Goal: Task Accomplishment & Management: Complete application form

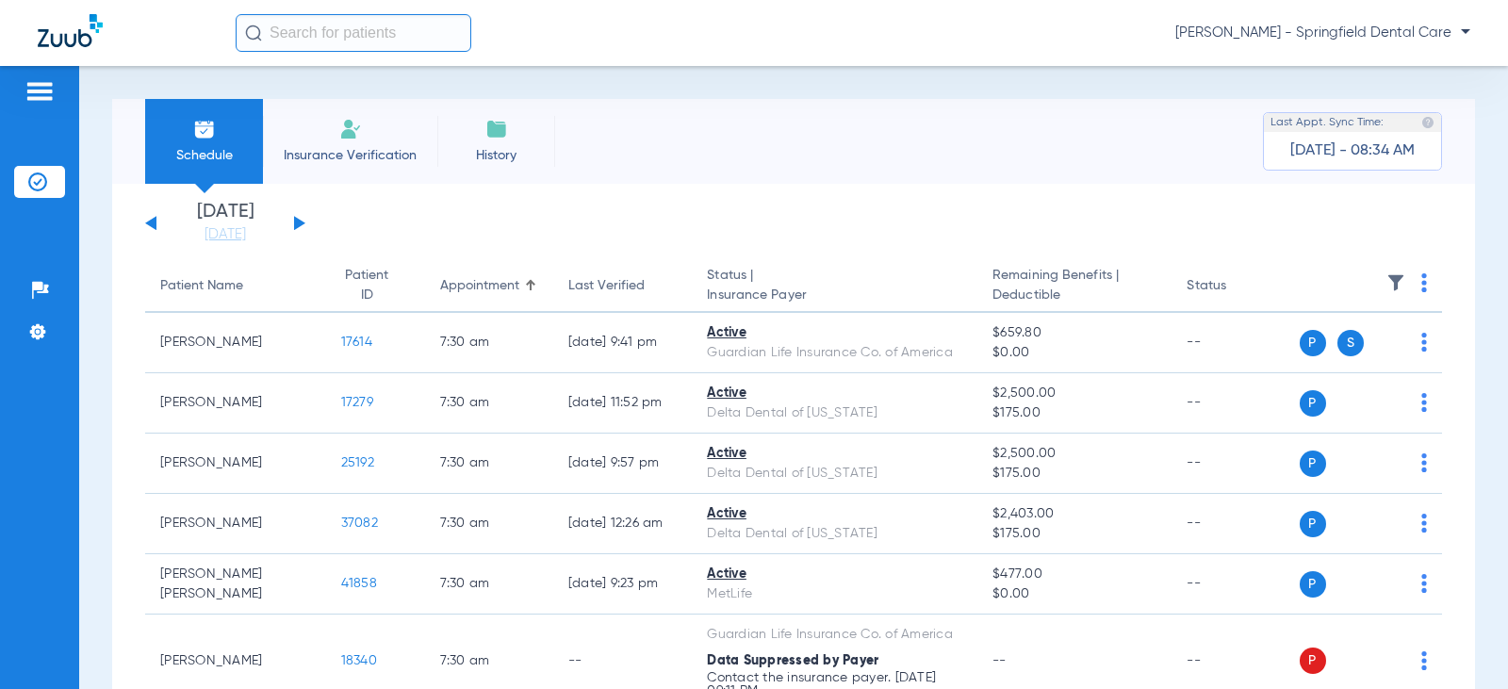
click at [351, 34] on input "text" at bounding box center [354, 33] width 236 height 38
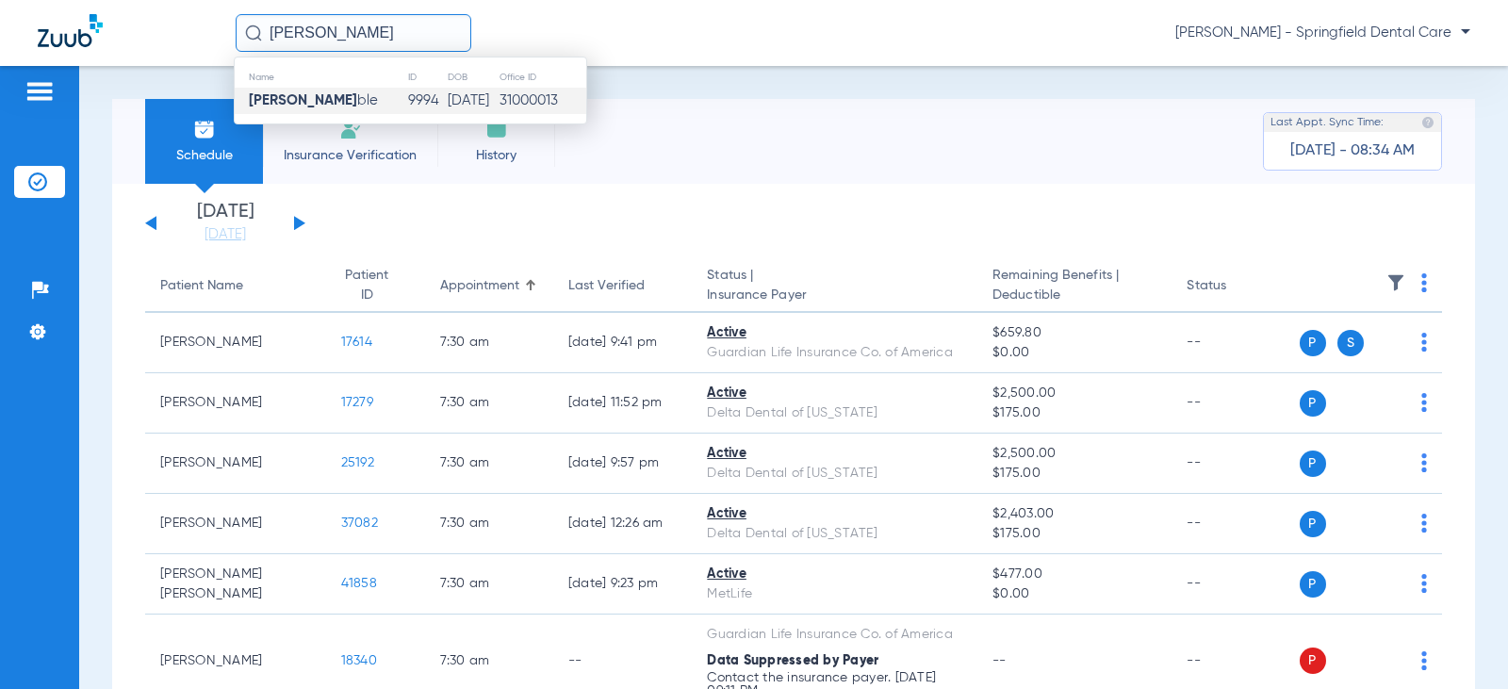
type input "[PERSON_NAME]"
click at [343, 96] on span "[PERSON_NAME] ble" at bounding box center [313, 100] width 129 height 14
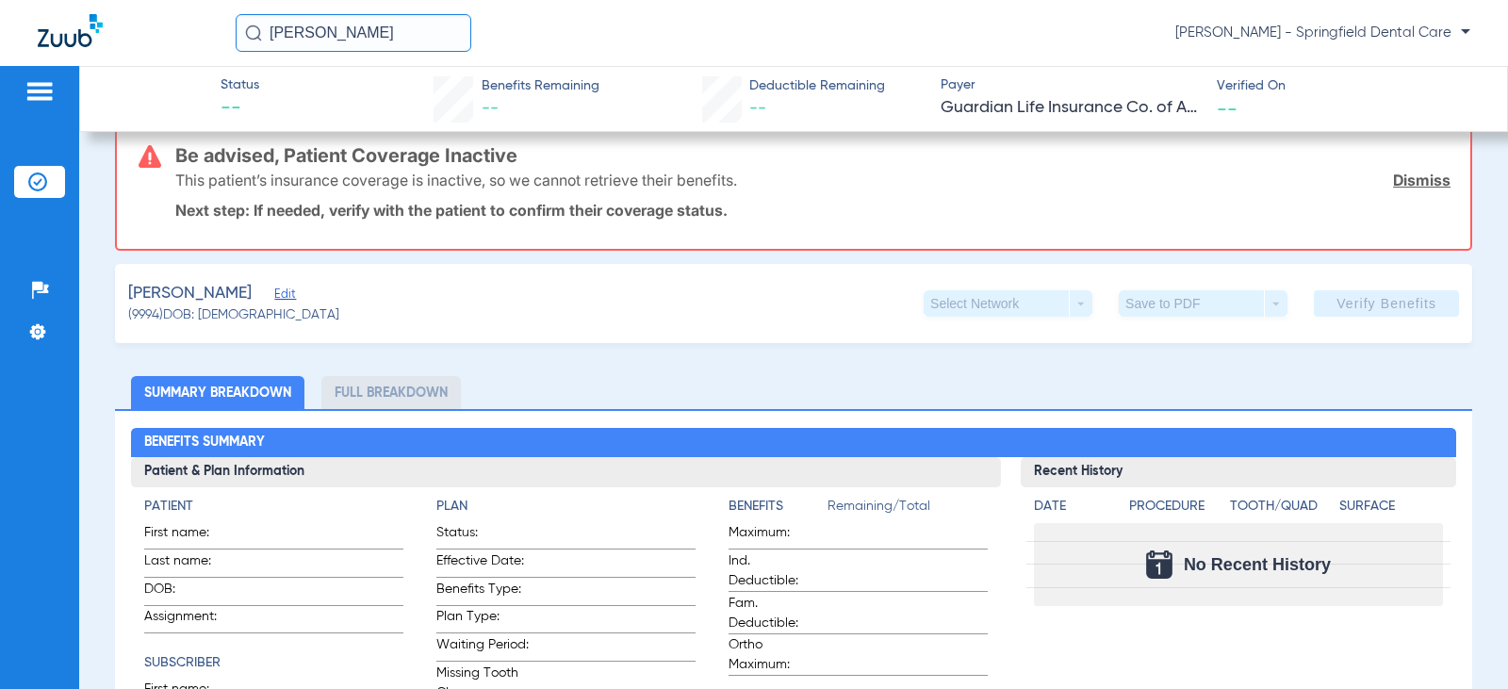
scroll to position [377, 0]
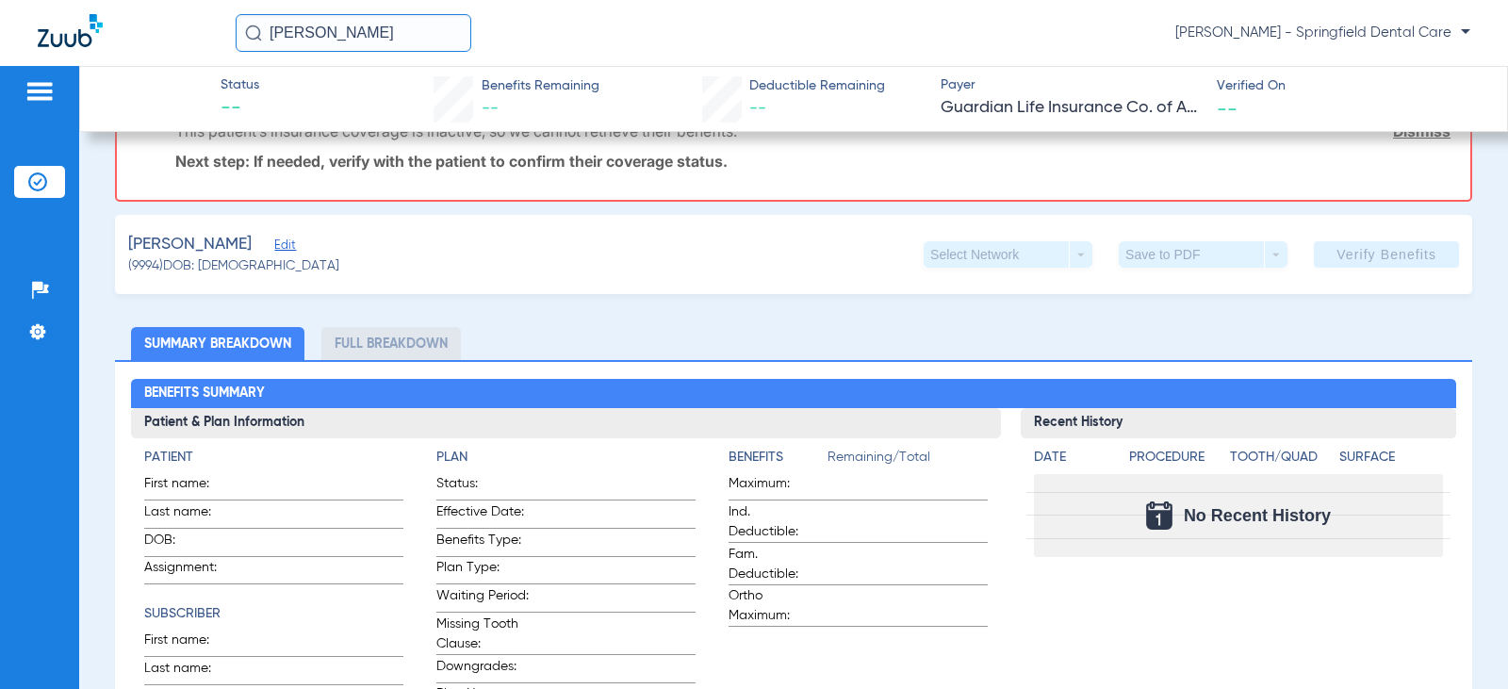
click at [290, 237] on div "[PERSON_NAME] Edit" at bounding box center [233, 245] width 211 height 24
click at [288, 249] on span "Edit" at bounding box center [282, 247] width 17 height 18
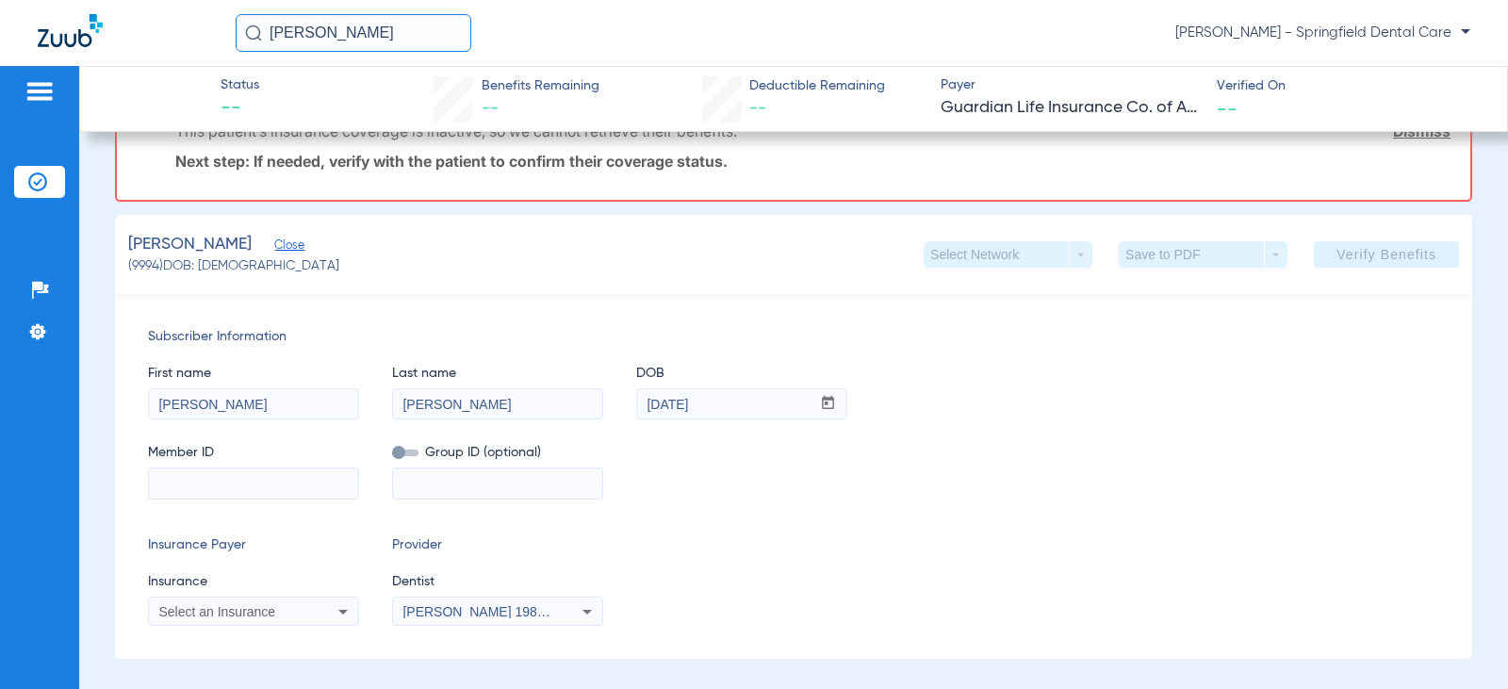
click at [323, 474] on input at bounding box center [253, 483] width 209 height 30
type input "H67809210"
click at [456, 477] on input at bounding box center [497, 483] width 209 height 30
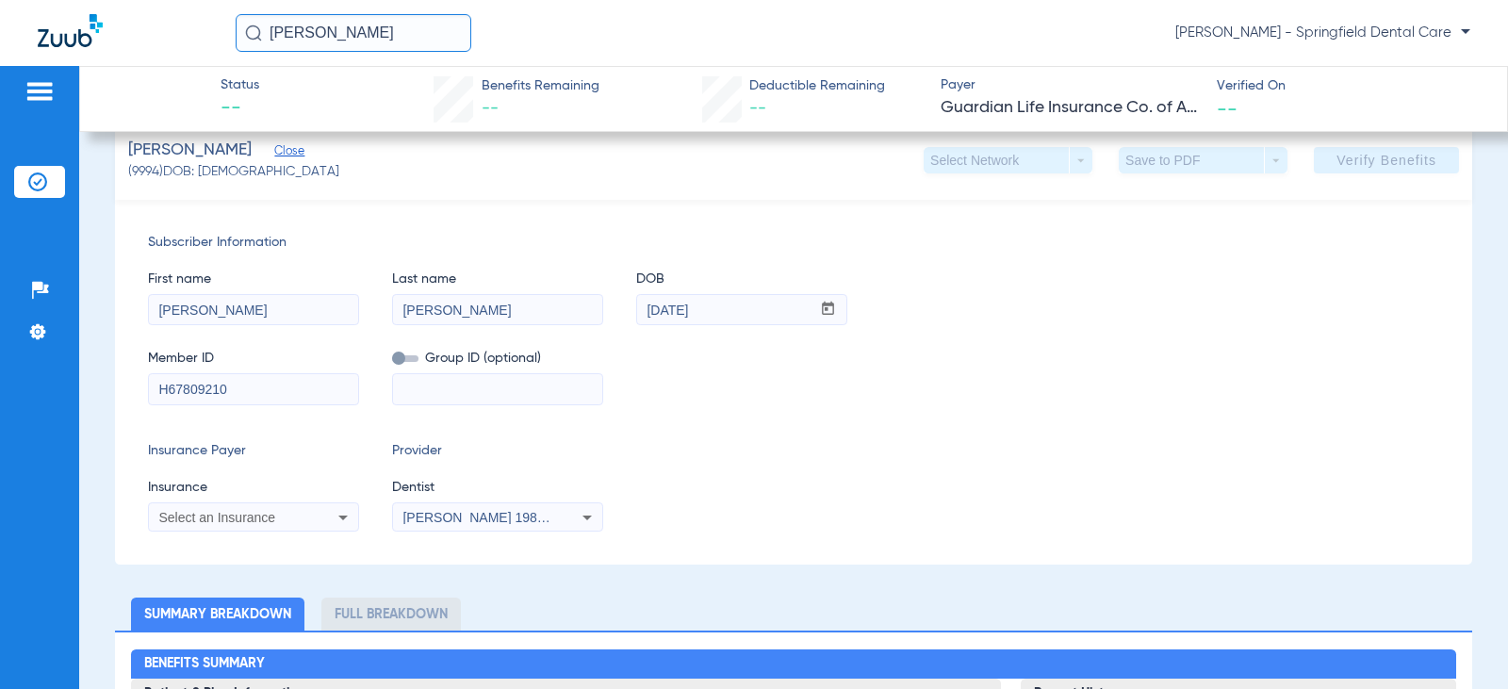
click at [302, 537] on div "Subscriber Information First name [PERSON_NAME] Last name [PERSON_NAME] DOB mm …" at bounding box center [793, 382] width 1357 height 365
click at [303, 528] on div "Select an Insurance" at bounding box center [253, 517] width 209 height 23
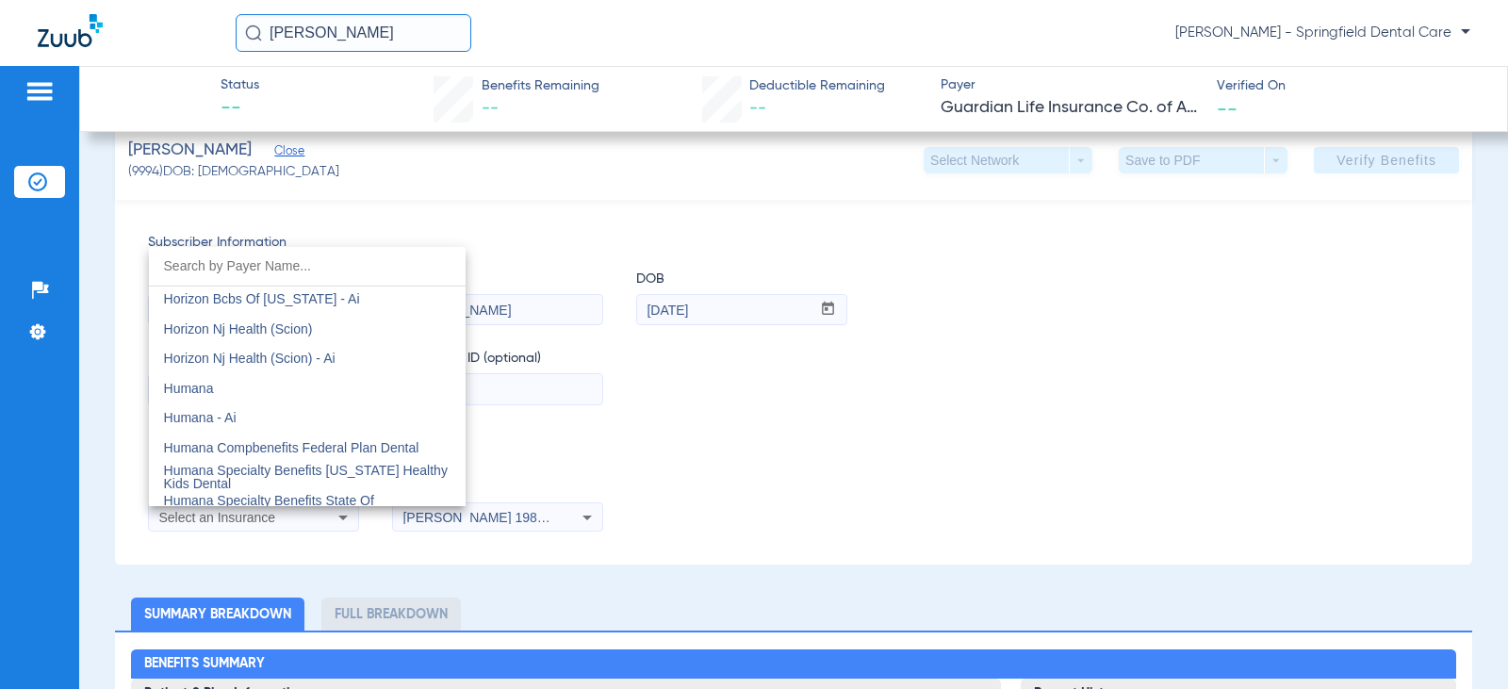
scroll to position [6879, 0]
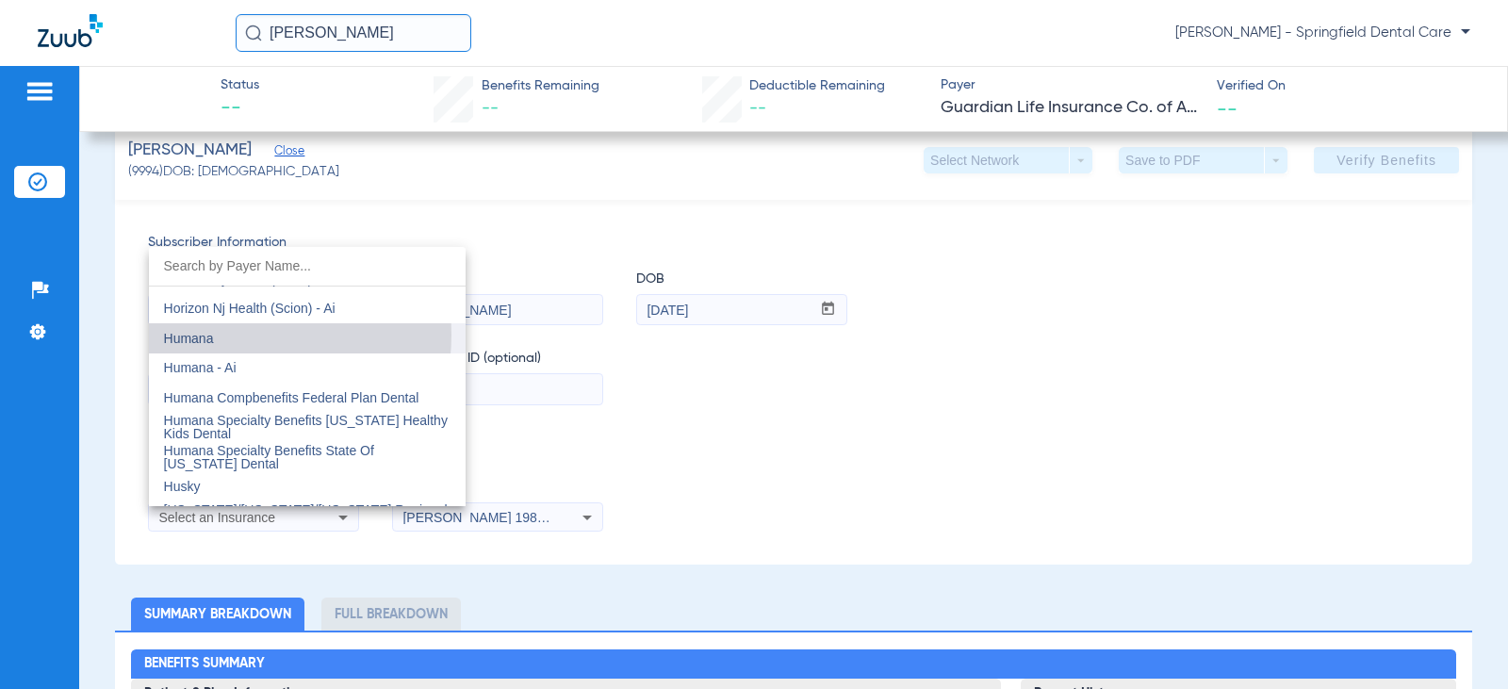
click at [222, 335] on mat-option "Humana" at bounding box center [307, 338] width 317 height 30
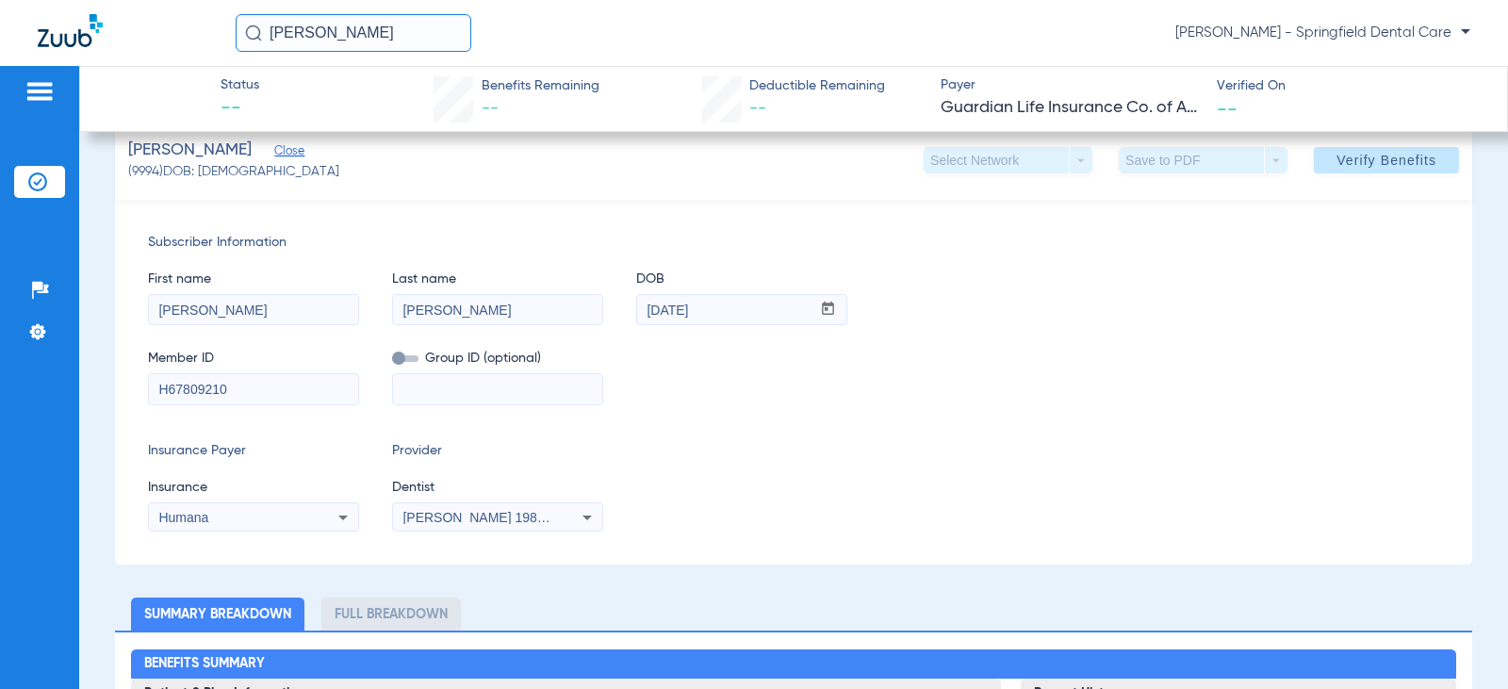
click at [541, 520] on span "[PERSON_NAME] 1982829420" at bounding box center [495, 517] width 186 height 15
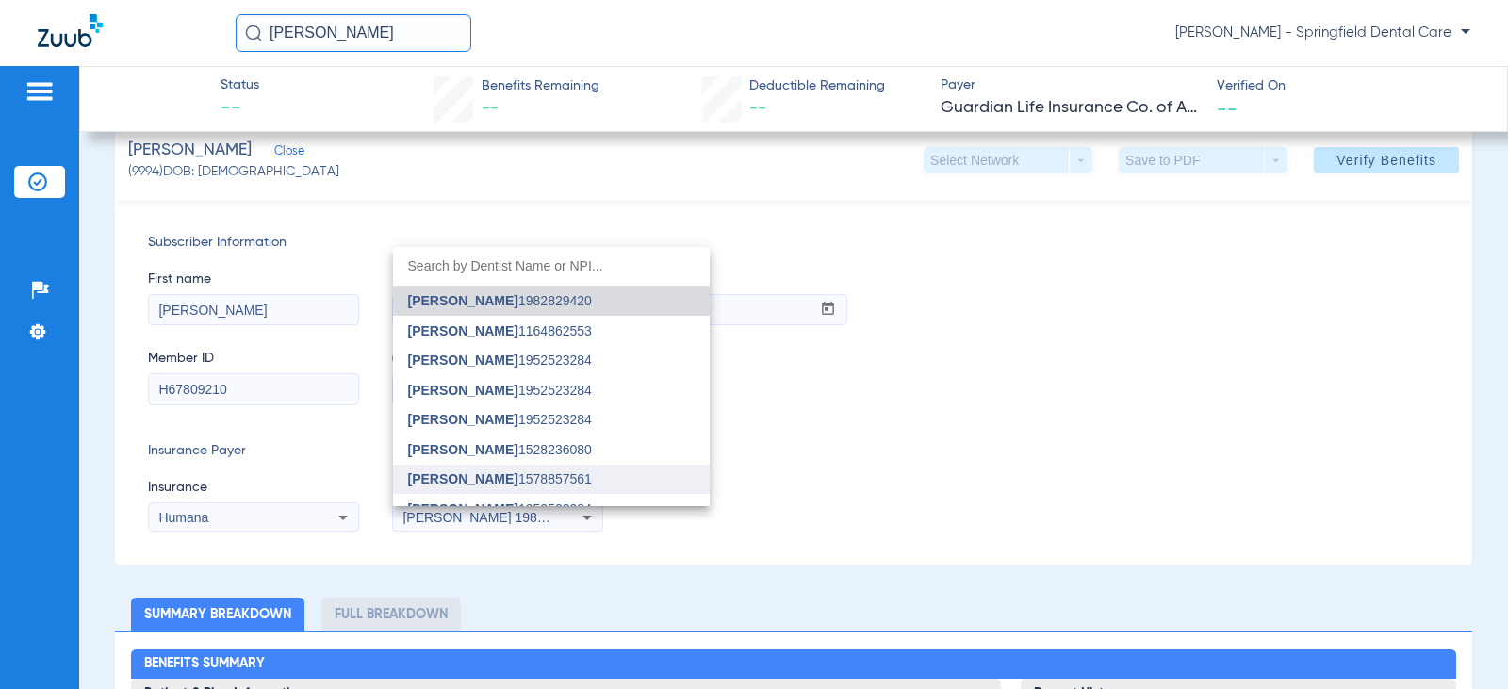
click at [515, 479] on span "[PERSON_NAME] 1578857561" at bounding box center [500, 478] width 184 height 13
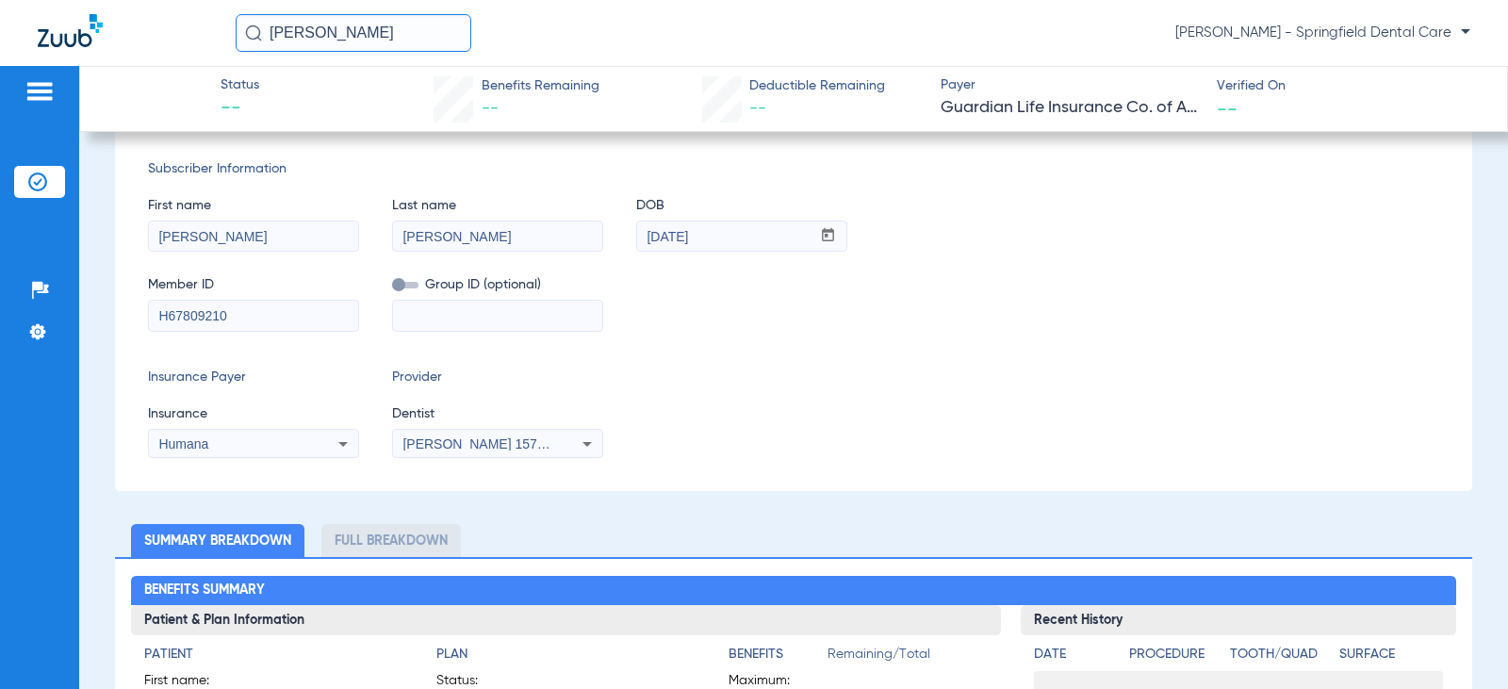
scroll to position [513, 0]
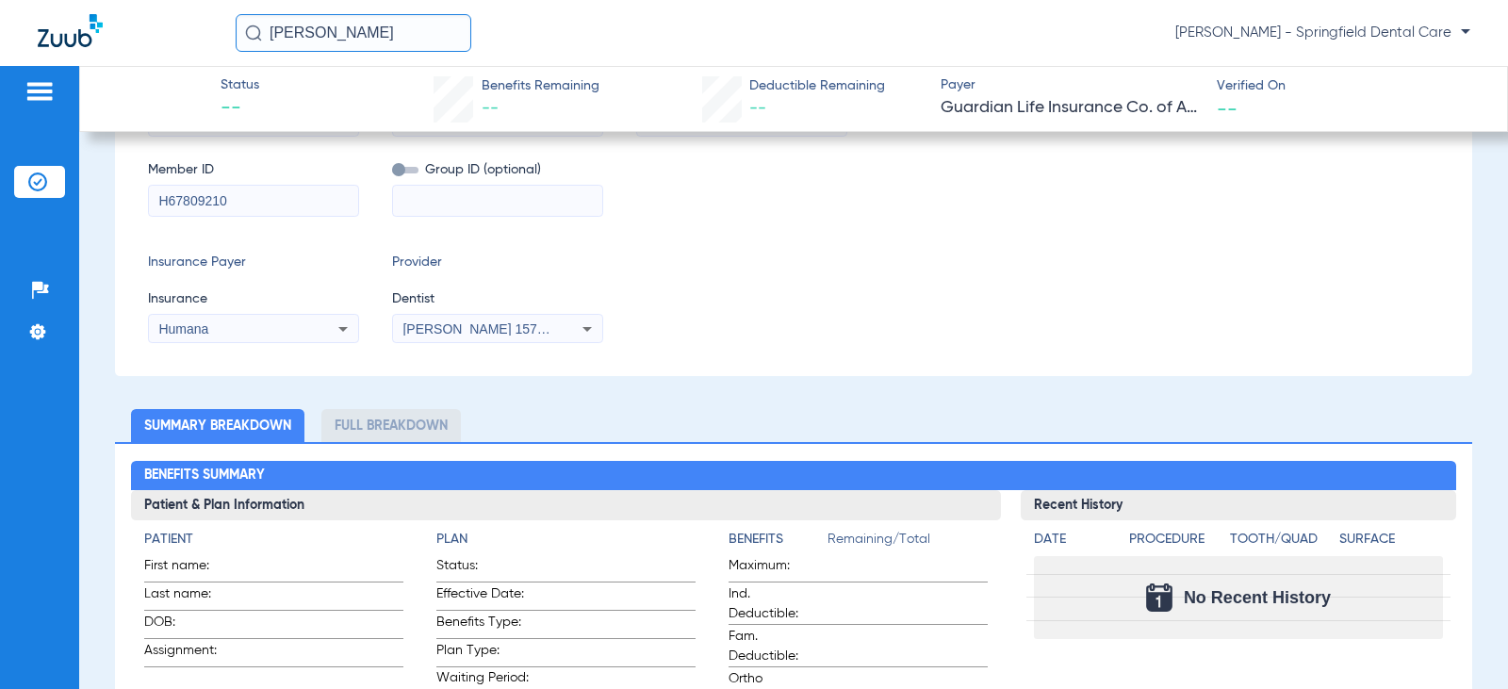
click at [857, 434] on ul "Summary Breakdown Full Breakdown" at bounding box center [793, 425] width 1357 height 33
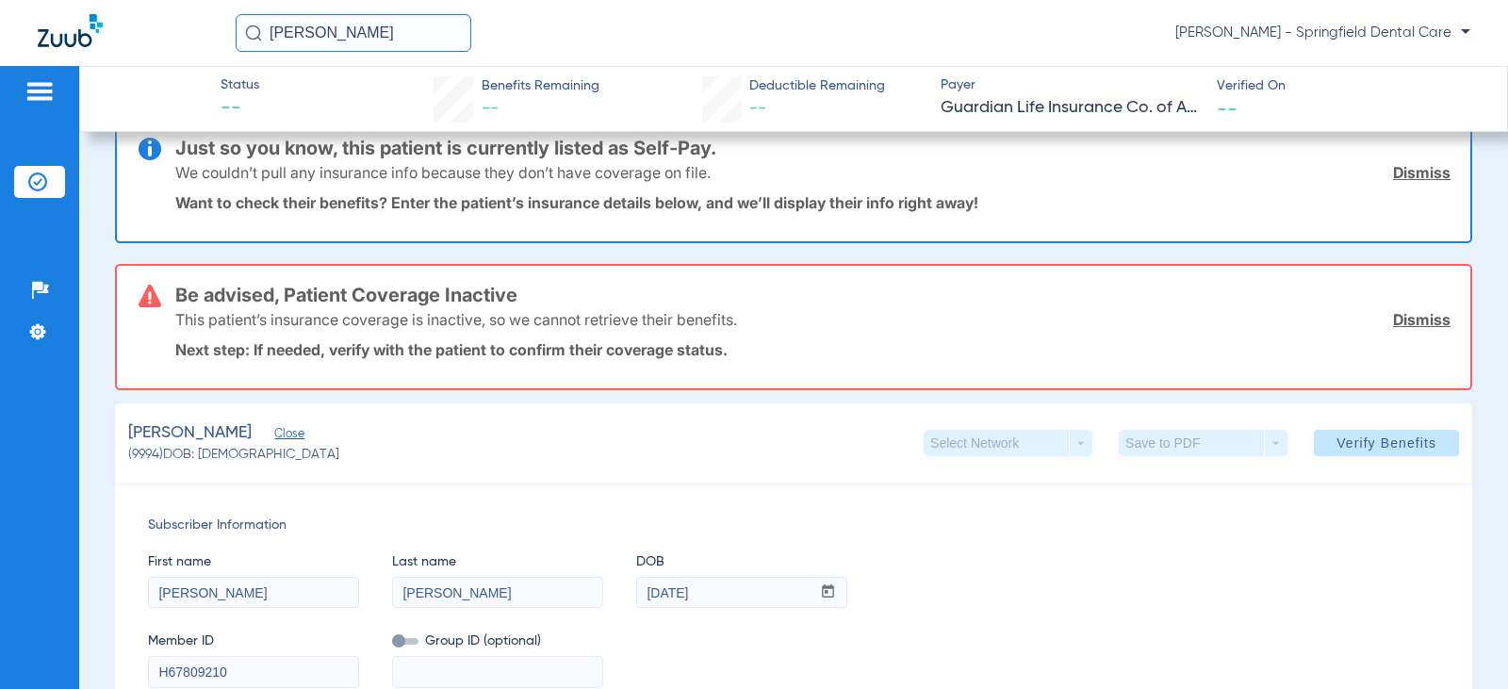
scroll to position [0, 0]
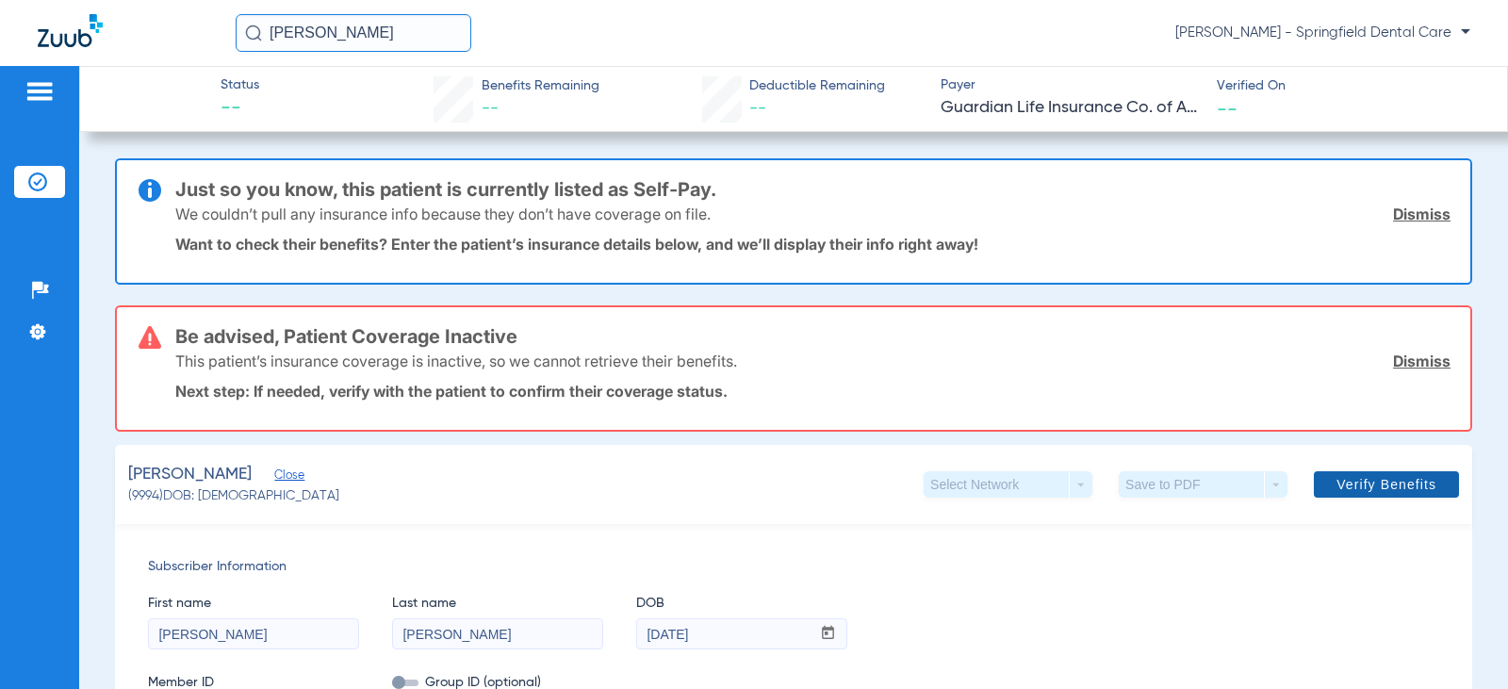
click at [1364, 475] on span at bounding box center [1386, 484] width 145 height 45
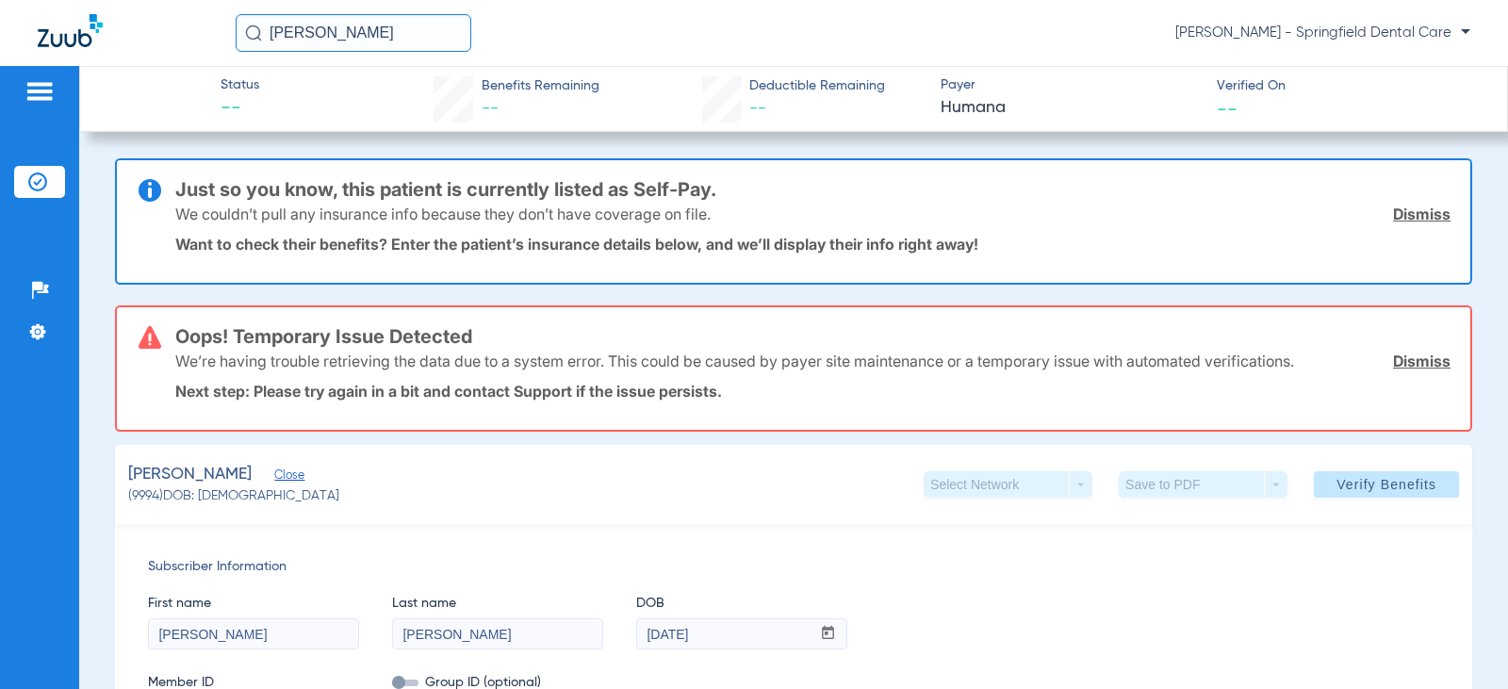
click at [694, 55] on div "[PERSON_NAME] [PERSON_NAME] - Springfield Dental Care" at bounding box center [754, 33] width 1508 height 66
click at [1086, 587] on div "First name [PERSON_NAME] Last name [PERSON_NAME] DOB mm / dd / yyyy [DATE]" at bounding box center [793, 613] width 1291 height 73
click at [798, 487] on div "[PERSON_NAME] (9994) DOB: [DEMOGRAPHIC_DATA] Select Network arrow_drop_down Sav…" at bounding box center [793, 484] width 1357 height 79
